Goal: Information Seeking & Learning: Compare options

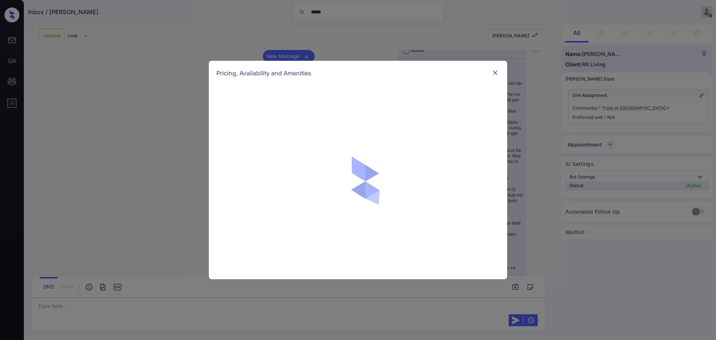
scroll to position [140, 0]
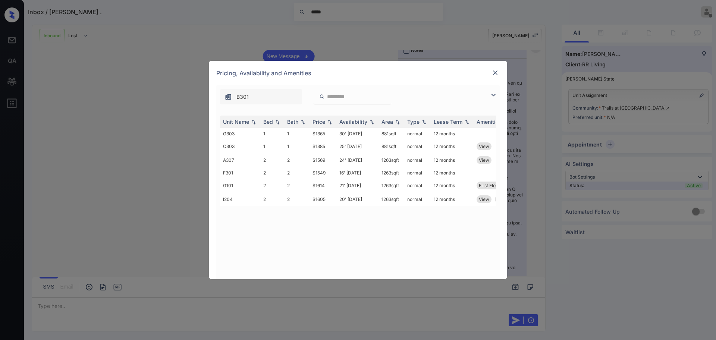
click at [496, 73] on img at bounding box center [494, 72] width 7 height 7
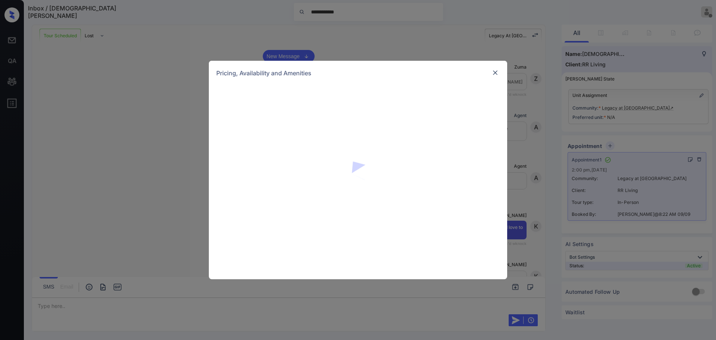
scroll to position [140, 0]
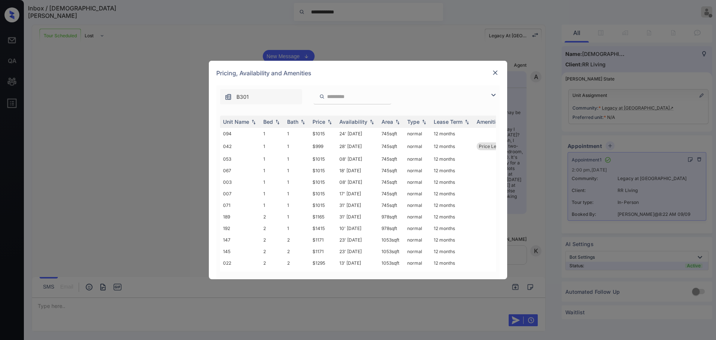
click at [491, 91] on img at bounding box center [493, 95] width 9 height 9
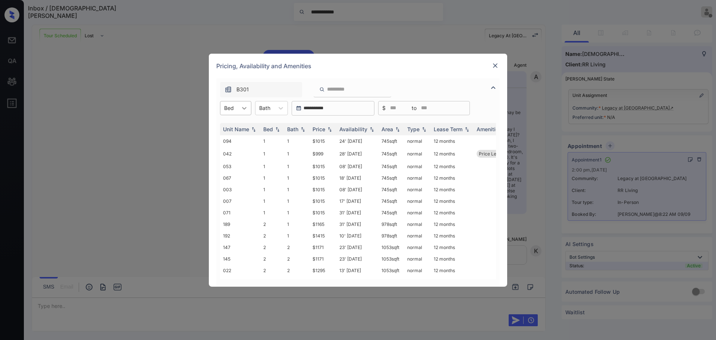
click at [249, 108] on div at bounding box center [244, 107] width 13 height 13
click at [234, 140] on div "2" at bounding box center [235, 139] width 31 height 13
click at [269, 112] on div "Bath" at bounding box center [269, 108] width 19 height 11
click at [264, 139] on div "2" at bounding box center [276, 139] width 33 height 13
click at [320, 129] on div "Price" at bounding box center [318, 129] width 13 height 6
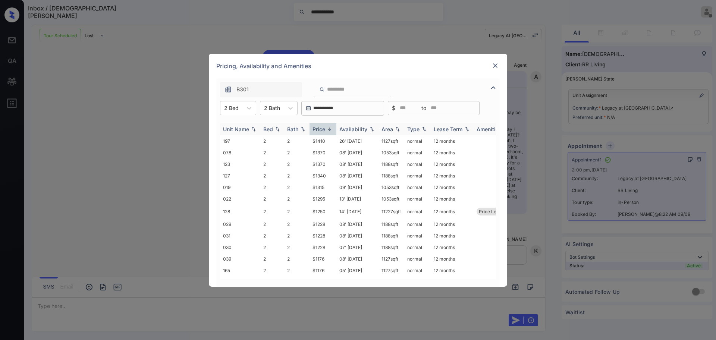
click at [320, 129] on div "Price" at bounding box center [318, 129] width 13 height 6
click at [494, 66] on img at bounding box center [494, 65] width 7 height 7
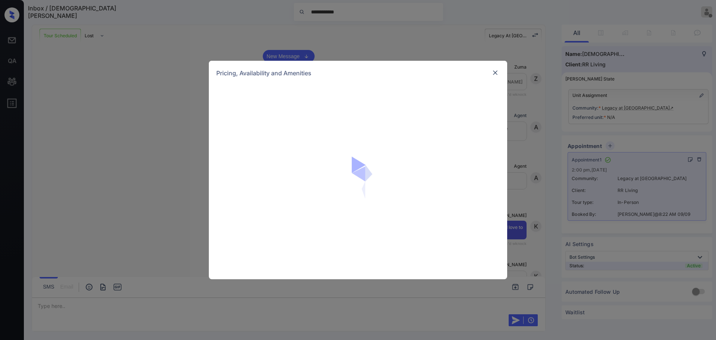
scroll to position [140, 0]
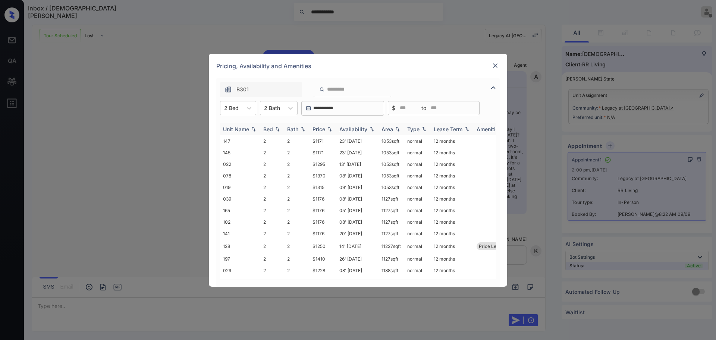
click at [318, 130] on div "Price" at bounding box center [318, 129] width 13 height 6
click at [496, 65] on img at bounding box center [494, 65] width 7 height 7
